Goal: Information Seeking & Learning: Learn about a topic

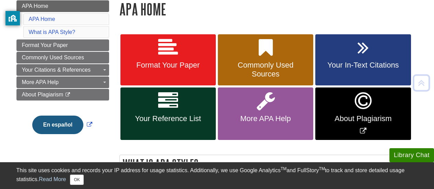
scroll to position [103, 0]
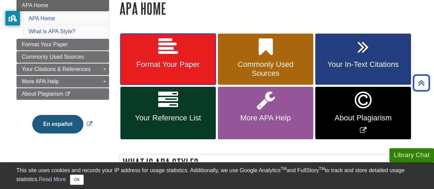
click at [155, 78] on link "Format Your Paper" at bounding box center [168, 59] width 95 height 51
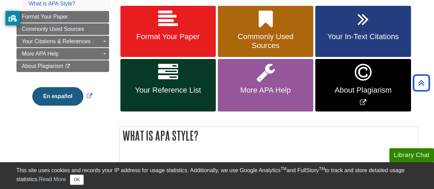
scroll to position [131, 0]
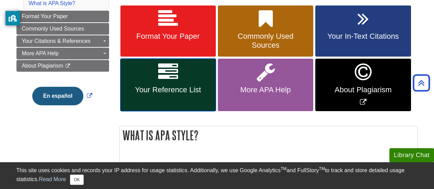
click at [191, 86] on span "Your Reference List" at bounding box center [168, 89] width 85 height 9
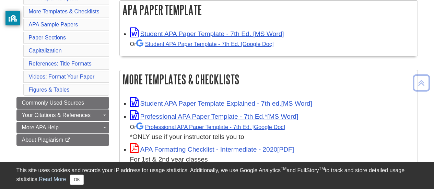
scroll to position [139, 0]
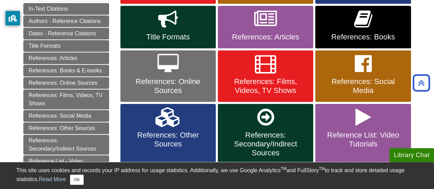
scroll to position [184, 0]
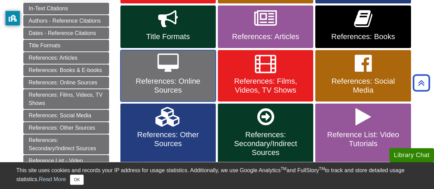
click at [174, 71] on icon at bounding box center [168, 64] width 21 height 20
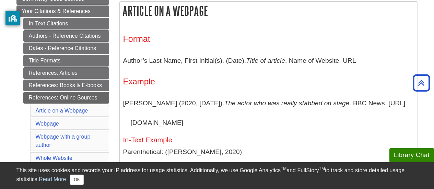
scroll to position [138, 0]
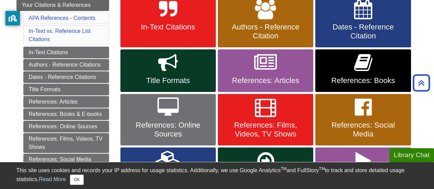
scroll to position [140, 0]
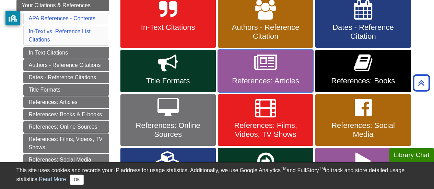
click at [252, 73] on link "References: Articles" at bounding box center [265, 71] width 95 height 43
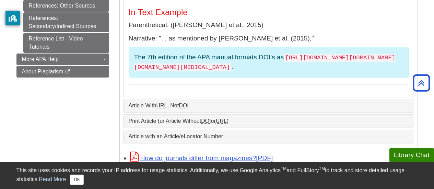
scroll to position [377, 0]
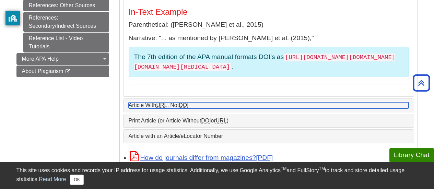
click at [177, 102] on link "Article With URL , Not DOI" at bounding box center [269, 105] width 280 height 6
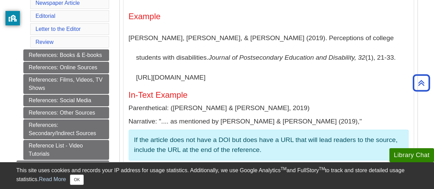
scroll to position [262, 0]
